Goal: Task Accomplishment & Management: Manage account settings

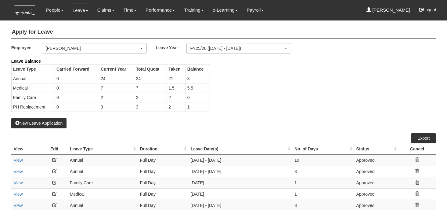
select select "50"
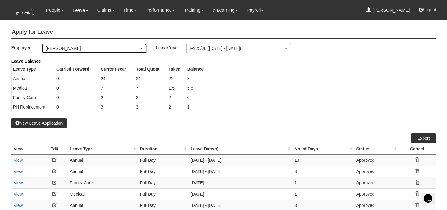
click at [58, 49] on div "[PERSON_NAME]" at bounding box center [92, 48] width 93 height 6
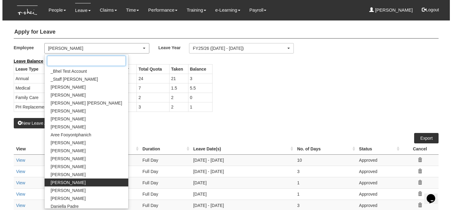
scroll to position [45, 0]
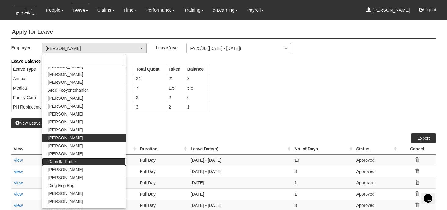
click at [62, 164] on span "Daniella Padre" at bounding box center [62, 161] width 28 height 6
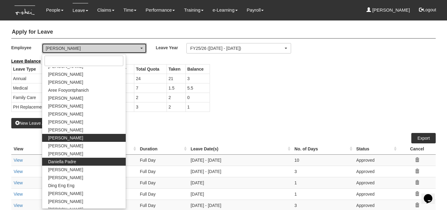
select select "c1ce4834-356b-40b5-b4b0-f467641705a6"
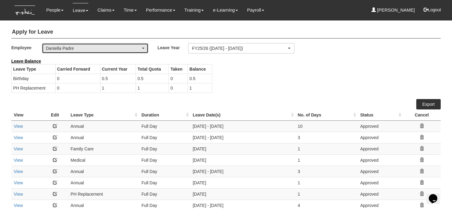
select select "50"
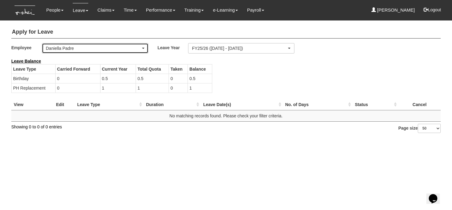
click at [88, 50] on div "Daniella Padre" at bounding box center [93, 48] width 95 height 6
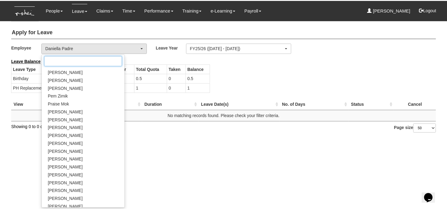
scroll to position [327, 0]
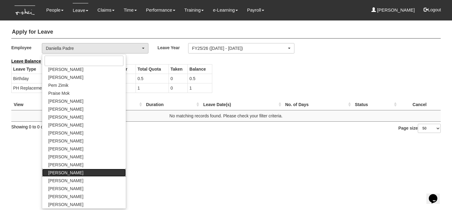
click at [67, 174] on span "[PERSON_NAME]" at bounding box center [65, 172] width 35 height 6
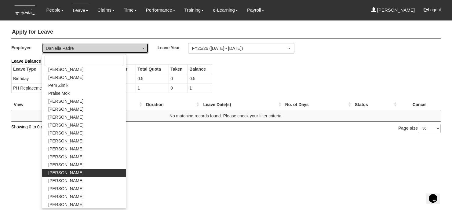
select select "df7a13c8-cd75-4da2-9b19-f6f478b78a1f"
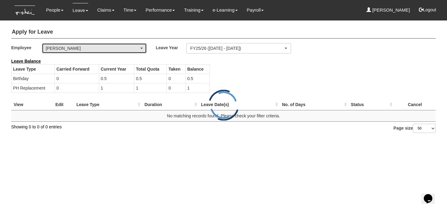
select select "50"
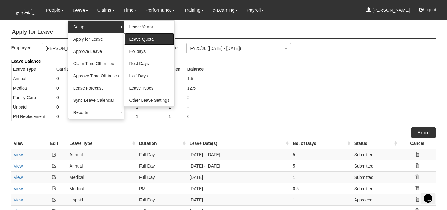
click at [137, 38] on link "Leave Quota" at bounding box center [150, 39] width 50 height 12
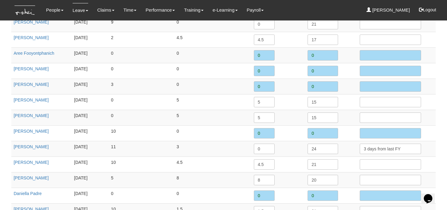
scroll to position [152, 0]
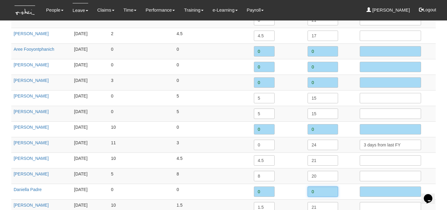
click at [316, 190] on input "0" at bounding box center [323, 191] width 31 height 10
type input "11.5"
click at [291, 181] on td "8" at bounding box center [279, 176] width 54 height 16
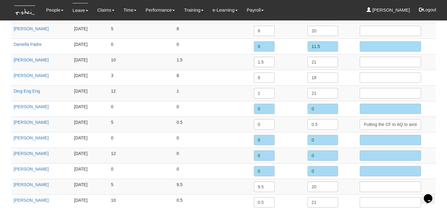
scroll to position [275, 0]
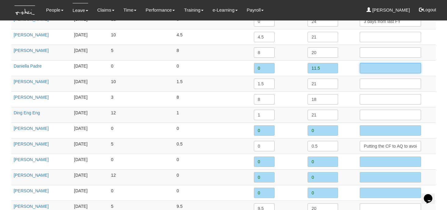
click at [373, 66] on input "text" at bounding box center [390, 68] width 61 height 10
type input "Pro-rate July to March"
click at [296, 85] on td "1.5" at bounding box center [279, 84] width 54 height 16
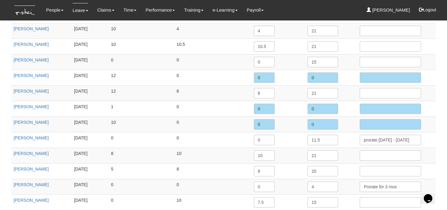
scroll to position [878, 0]
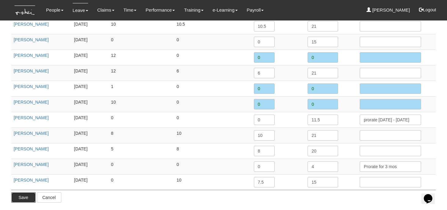
click at [26, 196] on input "Save" at bounding box center [23, 197] width 24 height 10
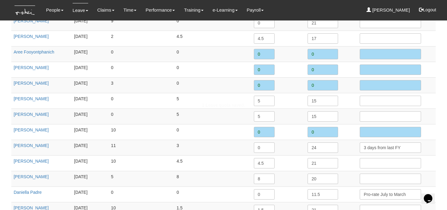
scroll to position [0, 0]
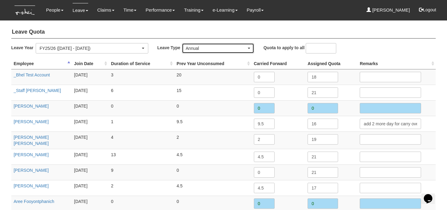
click at [218, 50] on div "Annual" at bounding box center [216, 48] width 61 height 6
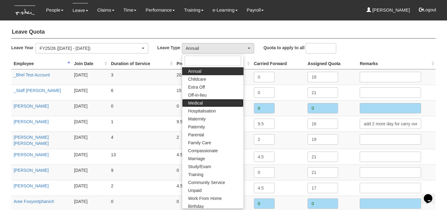
click at [208, 102] on link "Medical" at bounding box center [212, 103] width 61 height 8
select select "4"
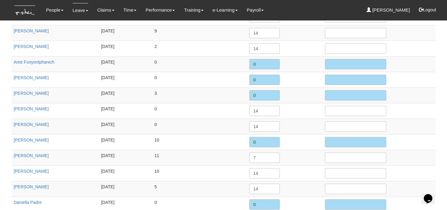
scroll to position [152, 0]
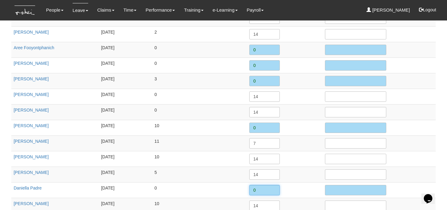
click at [260, 190] on input "0" at bounding box center [264, 190] width 31 height 10
type input "14"
click at [172, 161] on td "10" at bounding box center [199, 159] width 95 height 16
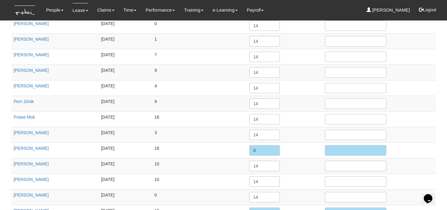
scroll to position [878, 0]
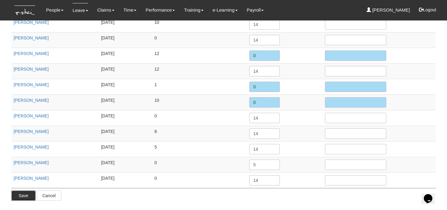
click at [27, 197] on input "Save" at bounding box center [23, 195] width 24 height 10
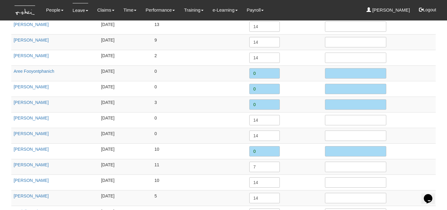
scroll to position [0, 0]
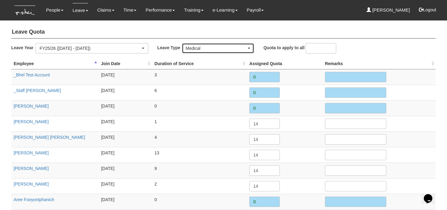
click at [207, 49] on div "Medical" at bounding box center [216, 48] width 61 height 6
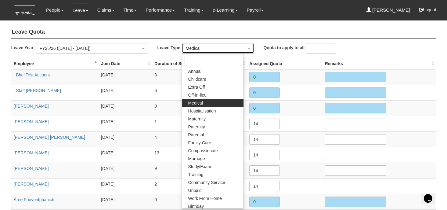
click at [207, 49] on div "Medical" at bounding box center [216, 48] width 61 height 6
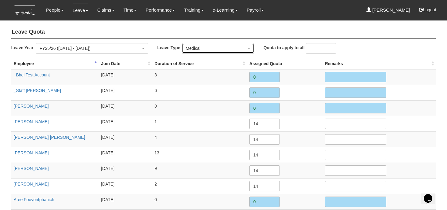
click at [207, 49] on div "Medical" at bounding box center [216, 48] width 61 height 6
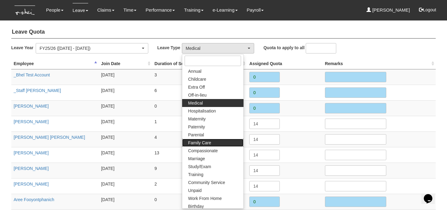
click at [212, 142] on link "Family Care" at bounding box center [212, 143] width 61 height 8
select select "9"
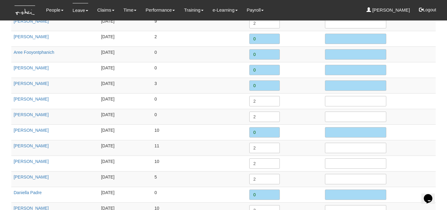
scroll to position [179, 0]
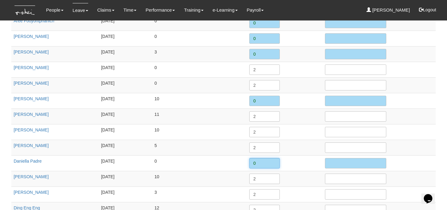
drag, startPoint x: 259, startPoint y: 163, endPoint x: 244, endPoint y: 162, distance: 14.1
click at [244, 162] on tr "Daniella Padre 7/7/2025 0 0" at bounding box center [223, 163] width 425 height 16
type input "2"
click at [222, 157] on td "0" at bounding box center [199, 163] width 95 height 16
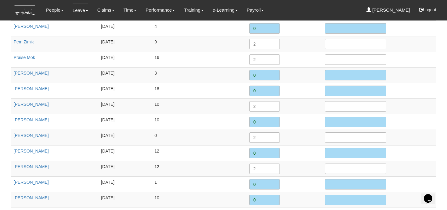
scroll to position [878, 0]
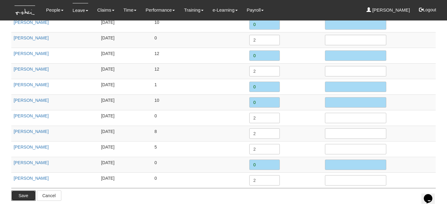
click at [21, 196] on input "Save" at bounding box center [23, 195] width 24 height 10
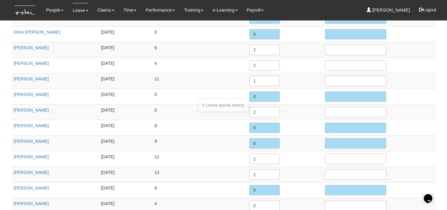
scroll to position [294, 0]
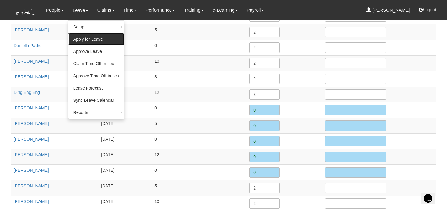
click at [83, 40] on link "Apply for Leave" at bounding box center [96, 39] width 56 height 12
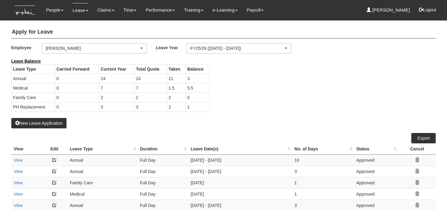
select select "50"
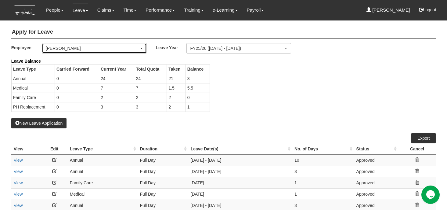
click at [86, 50] on div "[PERSON_NAME]" at bounding box center [92, 48] width 93 height 6
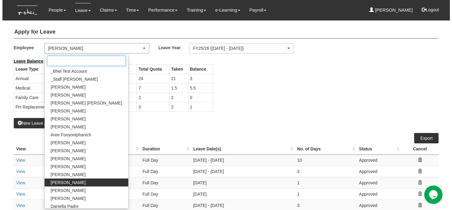
scroll to position [45, 0]
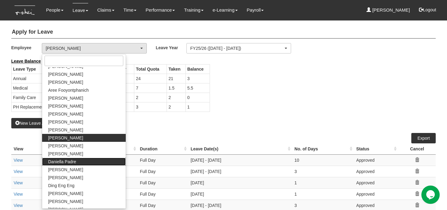
click at [64, 160] on span "Daniella Padre" at bounding box center [62, 161] width 28 height 6
select select "c1ce4834-356b-40b5-b4b0-f467641705a6"
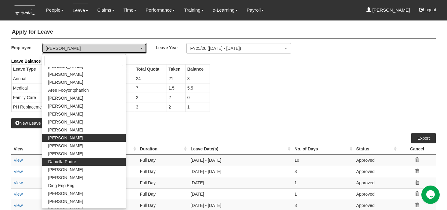
select select "50"
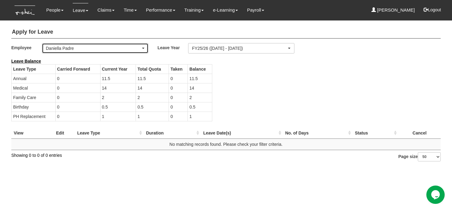
click at [111, 49] on div "Daniella Padre" at bounding box center [93, 48] width 95 height 6
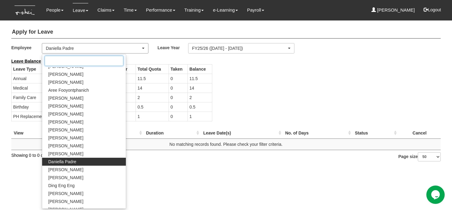
scroll to position [68, 0]
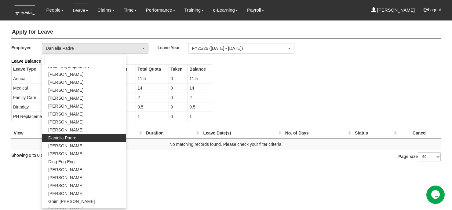
click at [63, 138] on span "Daniella Padre" at bounding box center [62, 138] width 28 height 6
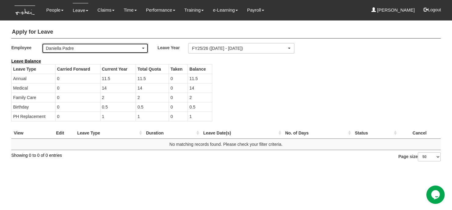
click at [75, 47] on div "Daniella Padre" at bounding box center [93, 48] width 95 height 6
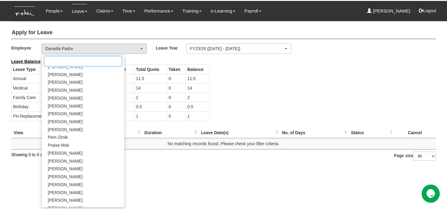
scroll to position [327, 0]
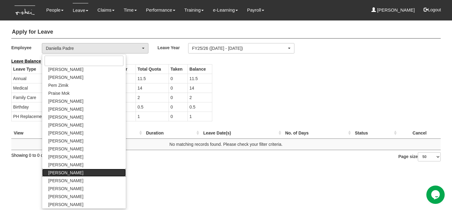
click at [67, 173] on span "[PERSON_NAME]" at bounding box center [65, 172] width 35 height 6
select select "df7a13c8-cd75-4da2-9b19-f6f478b78a1f"
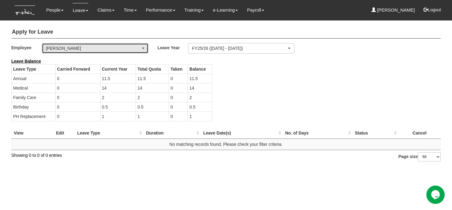
select select "50"
